Goal: Navigation & Orientation: Find specific page/section

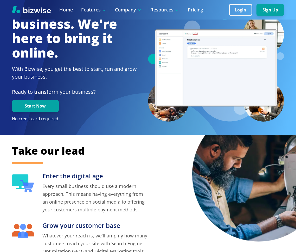
scroll to position [19, 0]
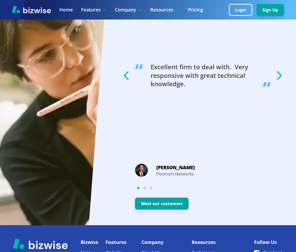
scroll to position [933, 0]
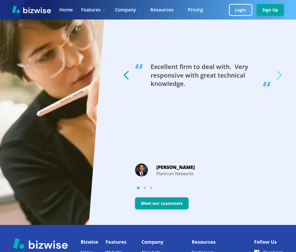
click at [279, 69] on icon "button" at bounding box center [278, 75] width 13 height 13
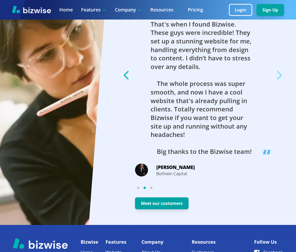
click at [279, 69] on icon "button" at bounding box center [278, 75] width 13 height 13
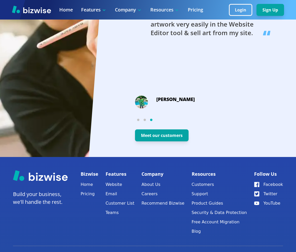
scroll to position [1016, 0]
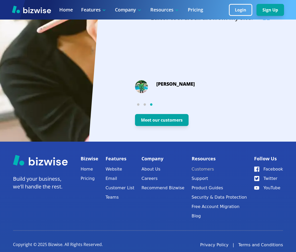
click at [207, 165] on link "Customers" at bounding box center [219, 168] width 55 height 7
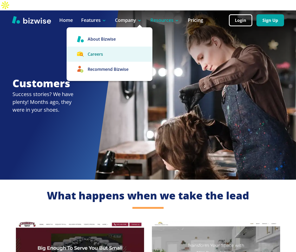
click at [98, 47] on link "Careers" at bounding box center [110, 54] width 86 height 15
